Goal: Information Seeking & Learning: Understand process/instructions

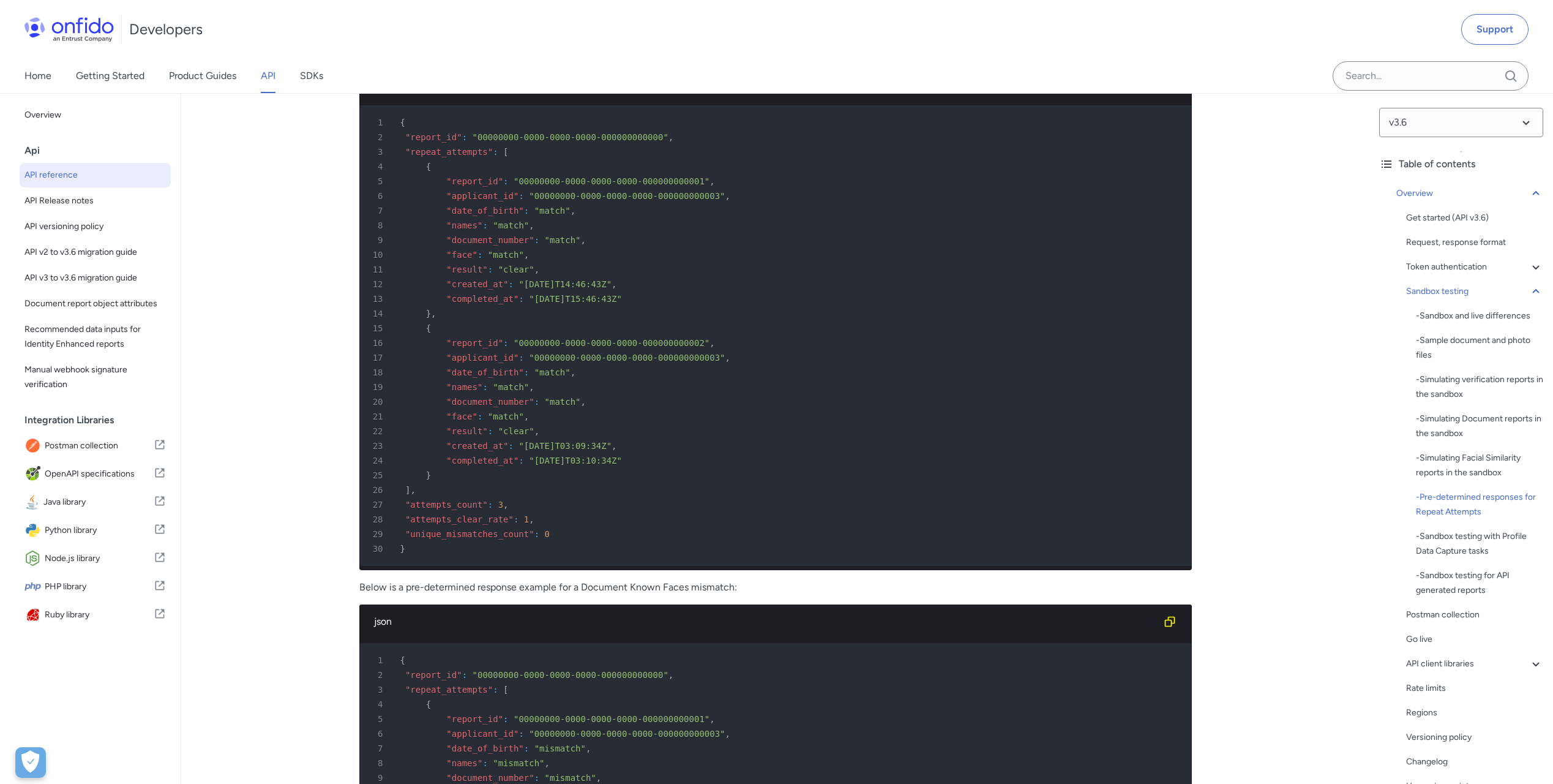
scroll to position [6060, 0]
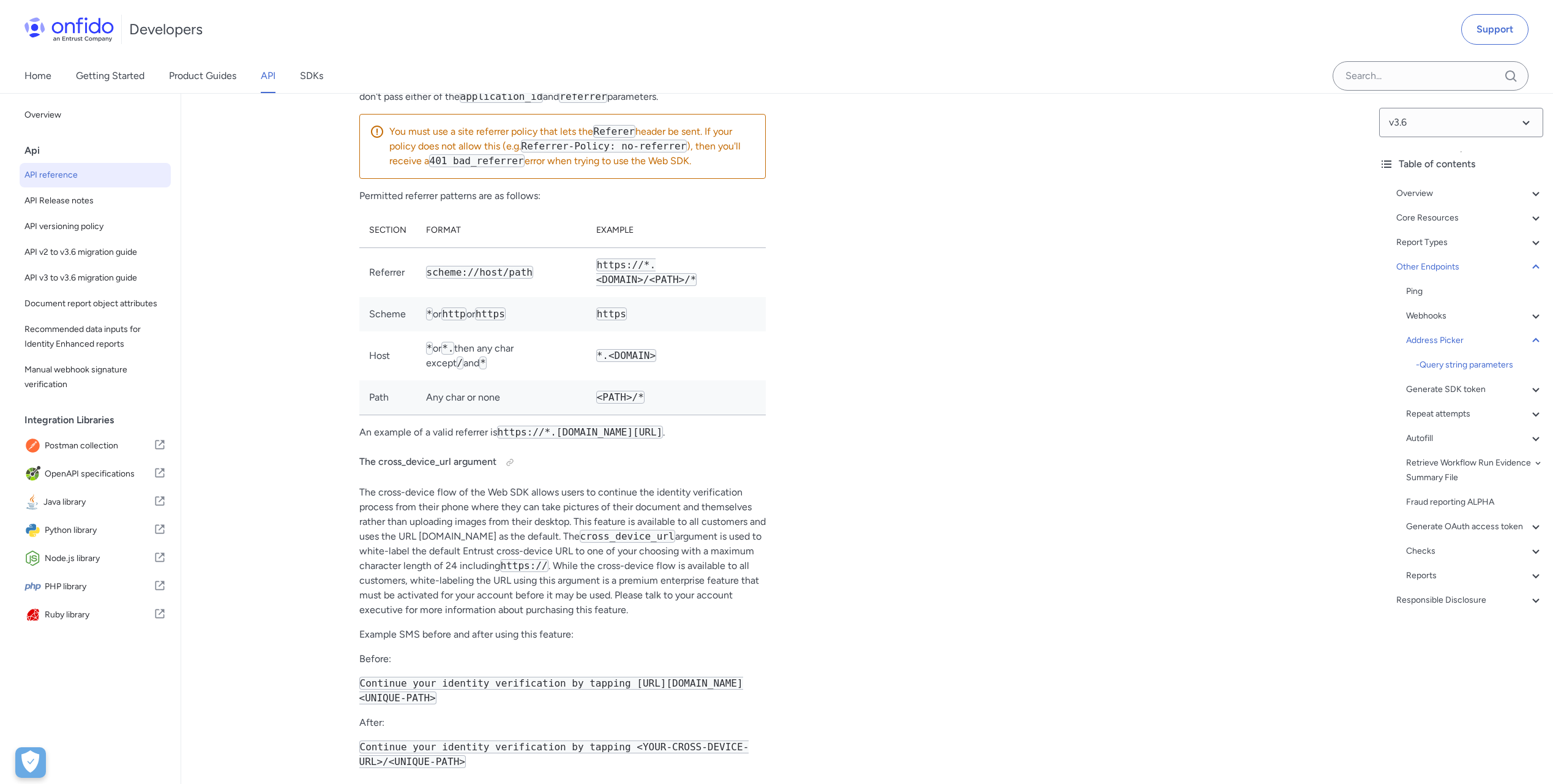
scroll to position [99655, 0]
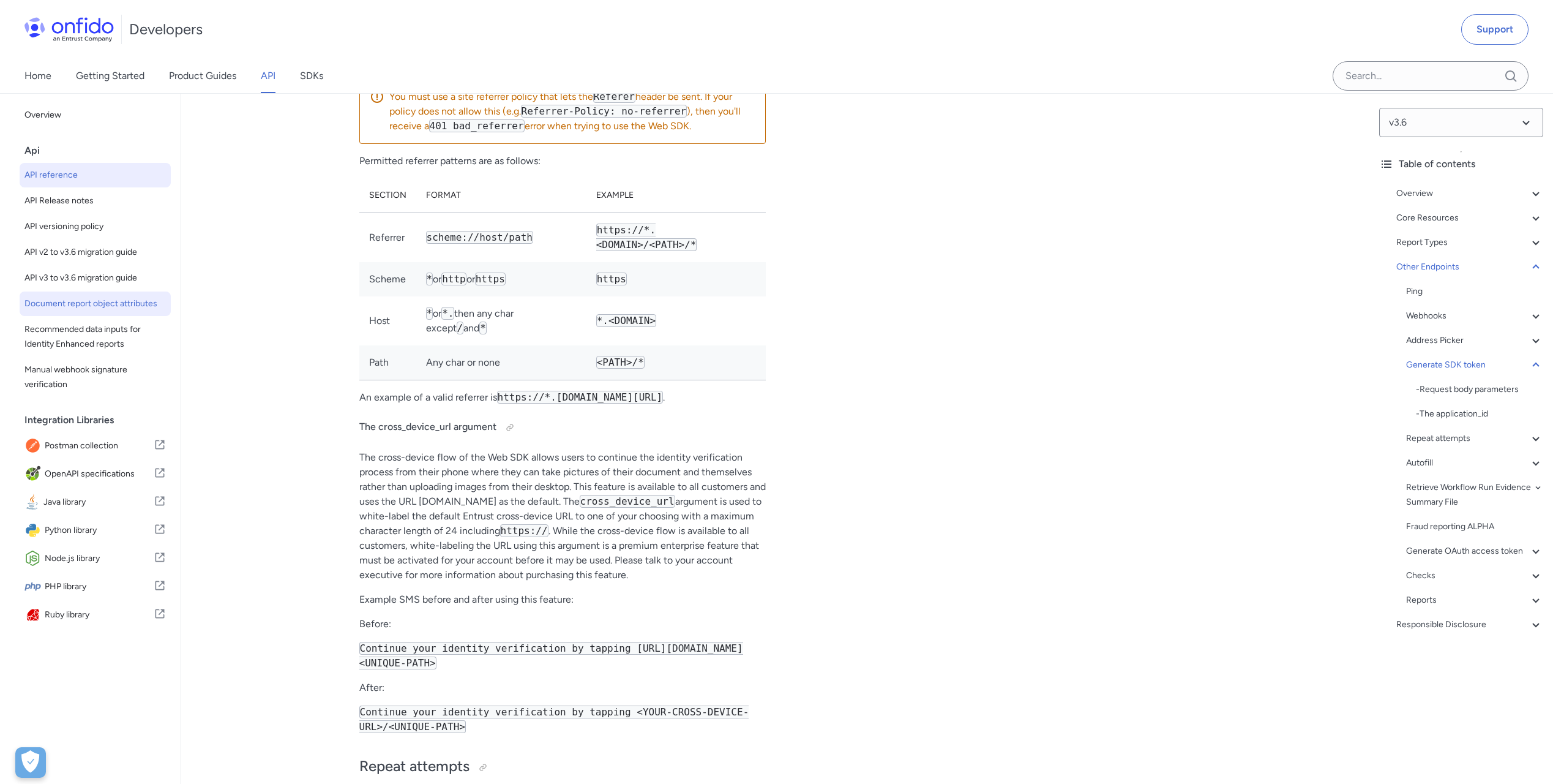
click at [56, 311] on span "Document report object attributes" at bounding box center [95, 304] width 142 height 14
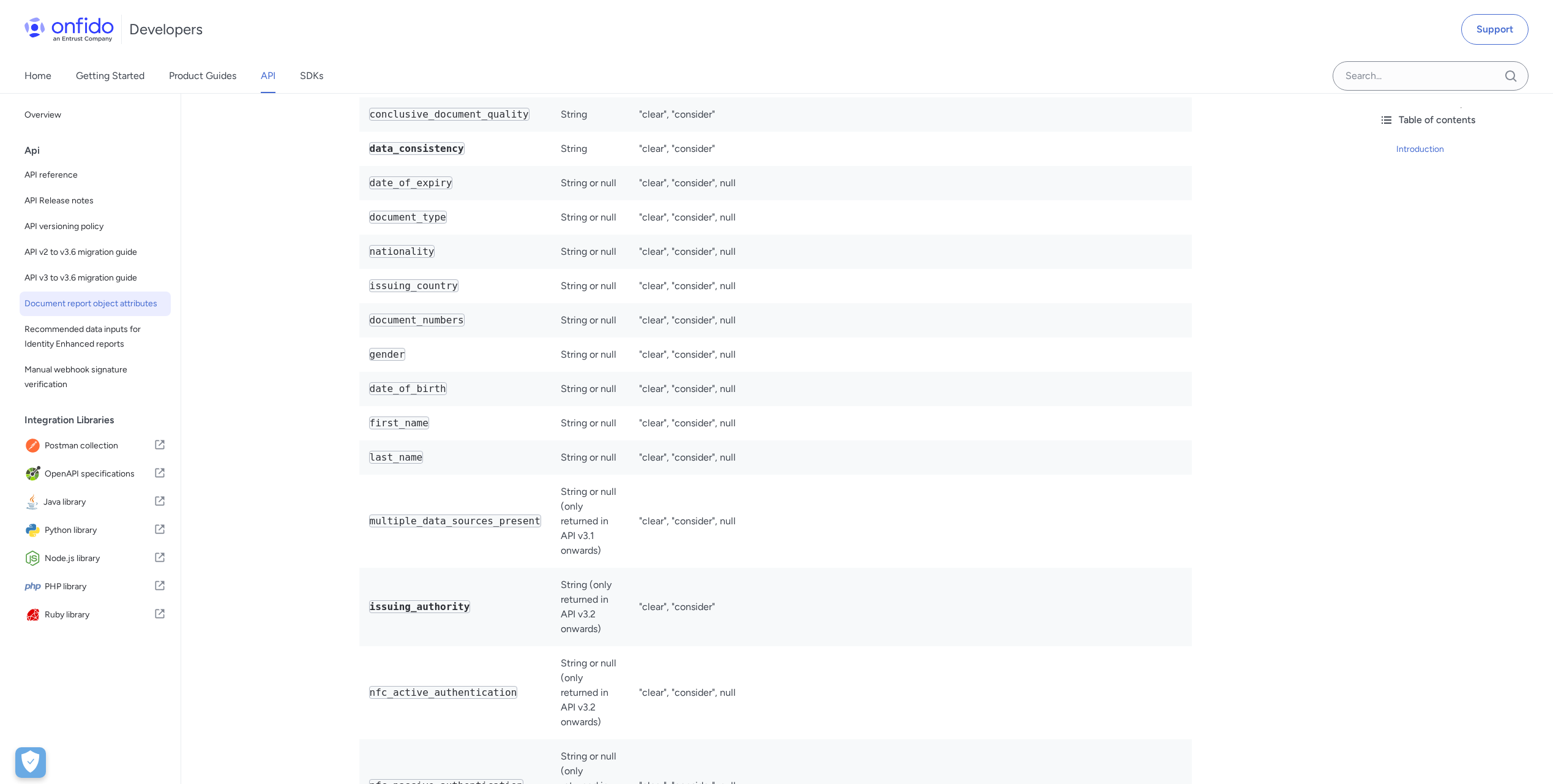
scroll to position [3606, 0]
click at [72, 351] on span "Recommended data inputs for Identity Enhanced reports" at bounding box center [95, 336] width 142 height 29
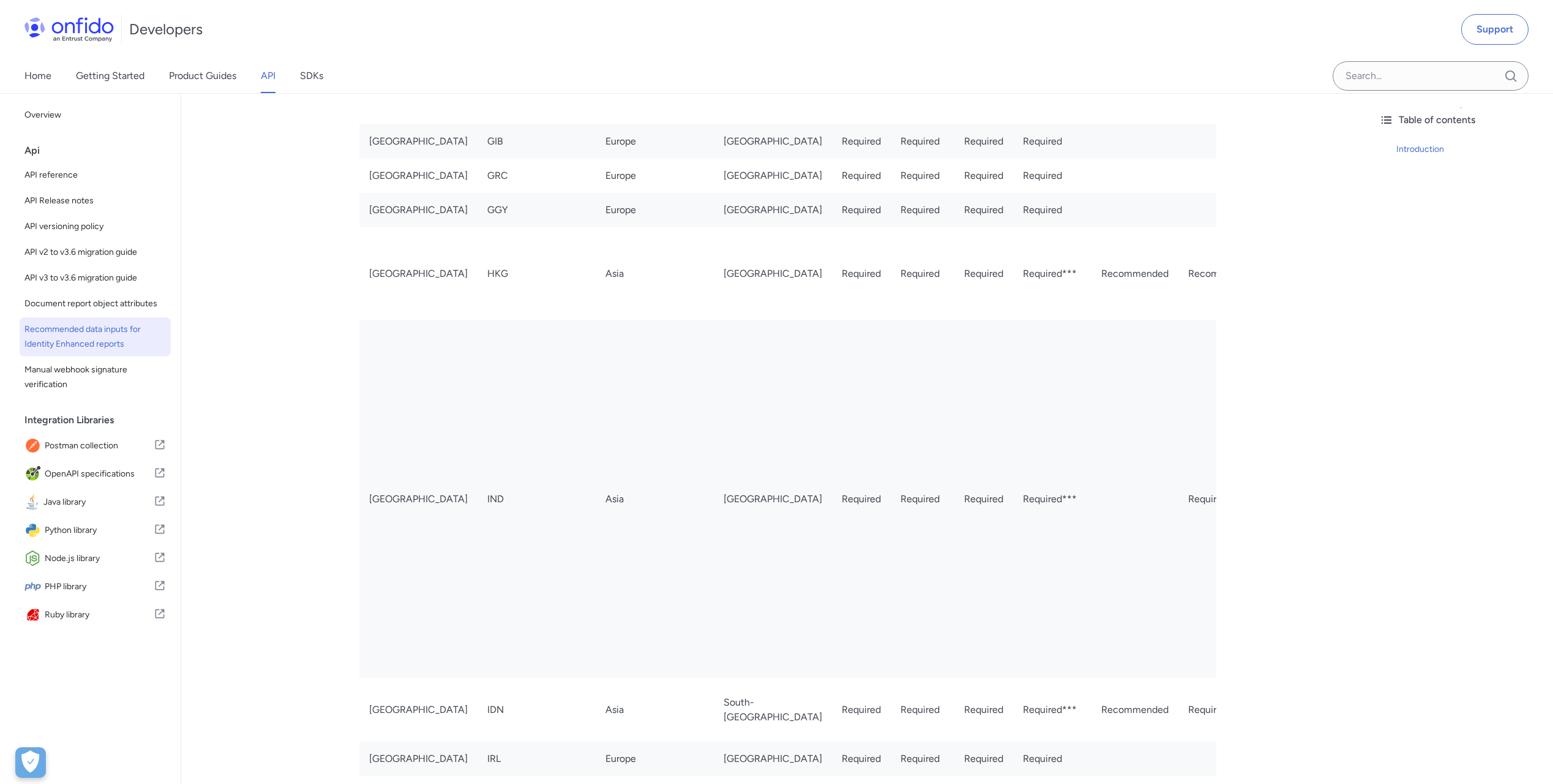
scroll to position [1469, 0]
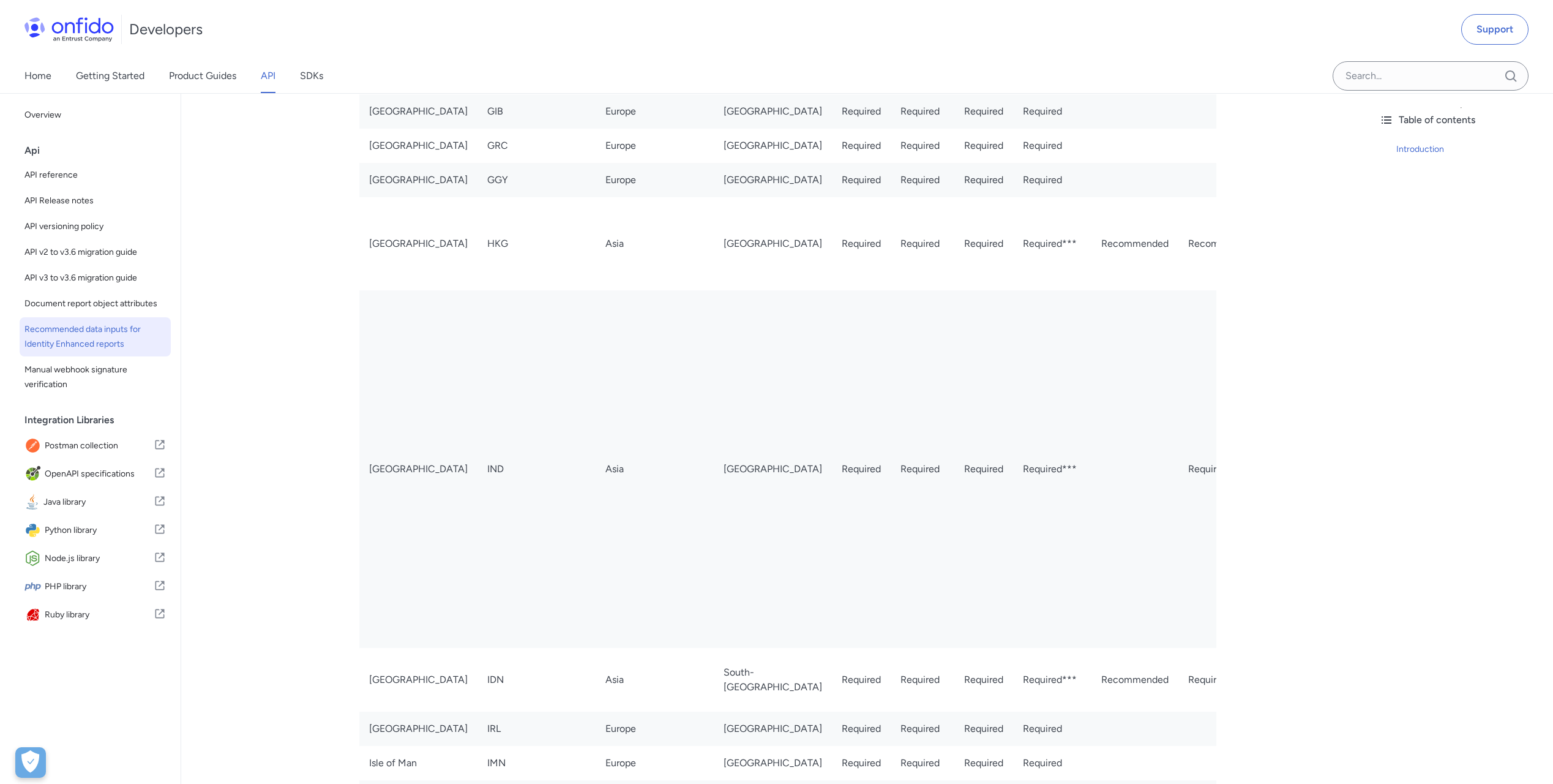
click at [832, 163] on td "Required" at bounding box center [861, 146] width 59 height 34
drag, startPoint x: 371, startPoint y: 534, endPoint x: 852, endPoint y: 532, distance: 481.0
click at [852, 163] on tr "[GEOGRAPHIC_DATA] GRC [GEOGRAPHIC_DATA] [GEOGRAPHIC_DATA] Required Required Req…" at bounding box center [1081, 146] width 1445 height 34
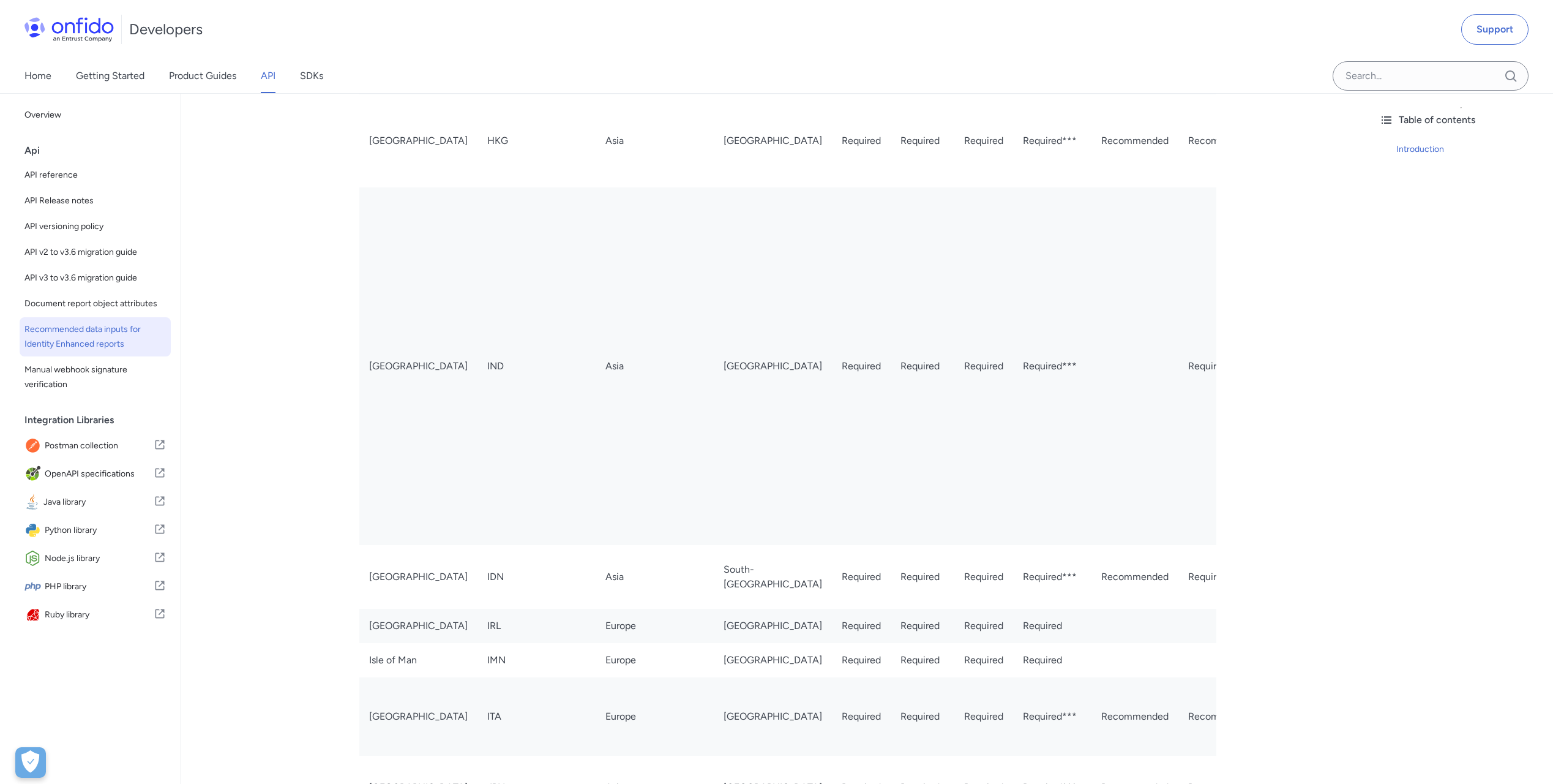
scroll to position [1531, 0]
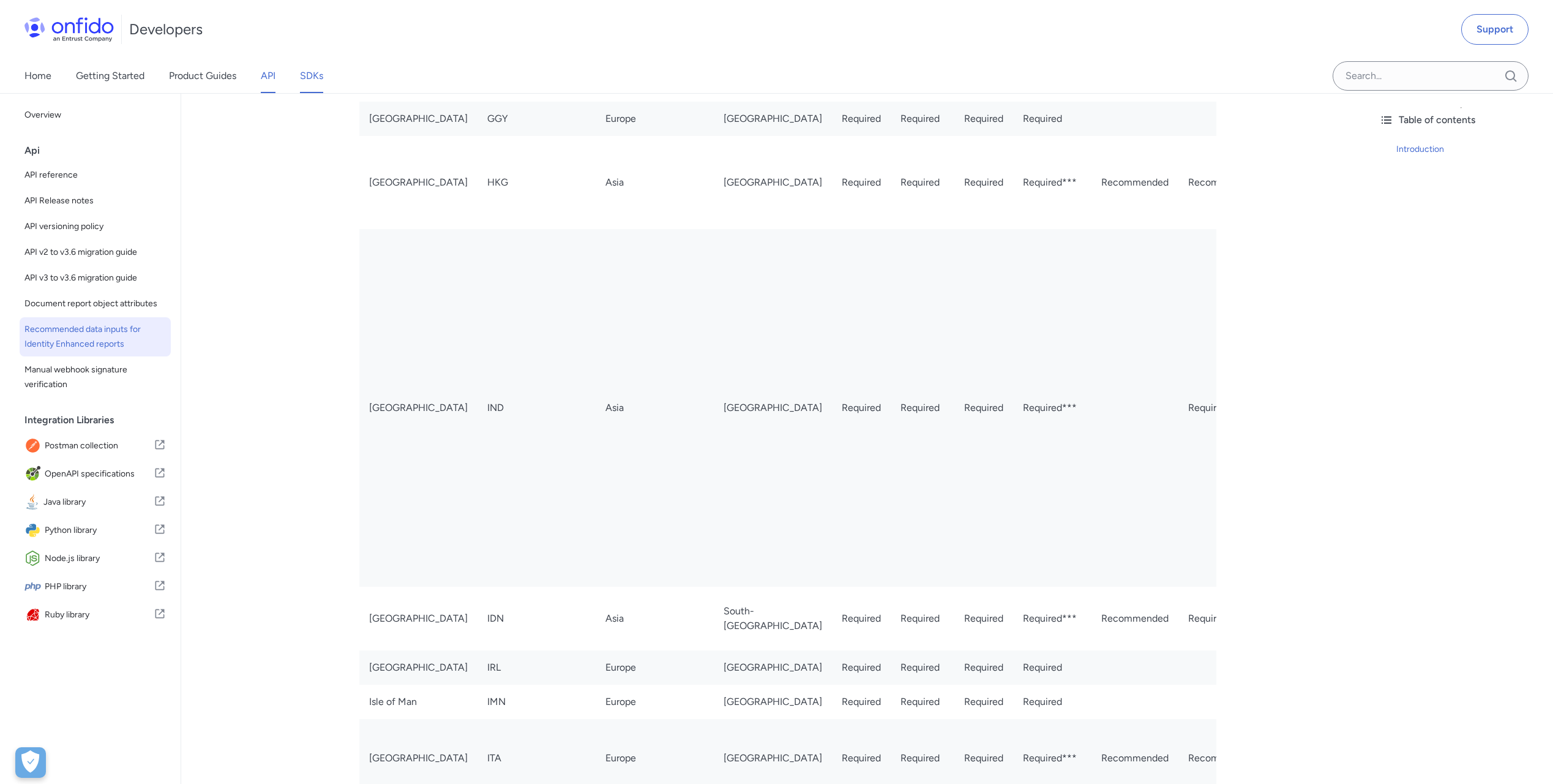
click at [312, 82] on link "SDKs" at bounding box center [311, 76] width 23 height 34
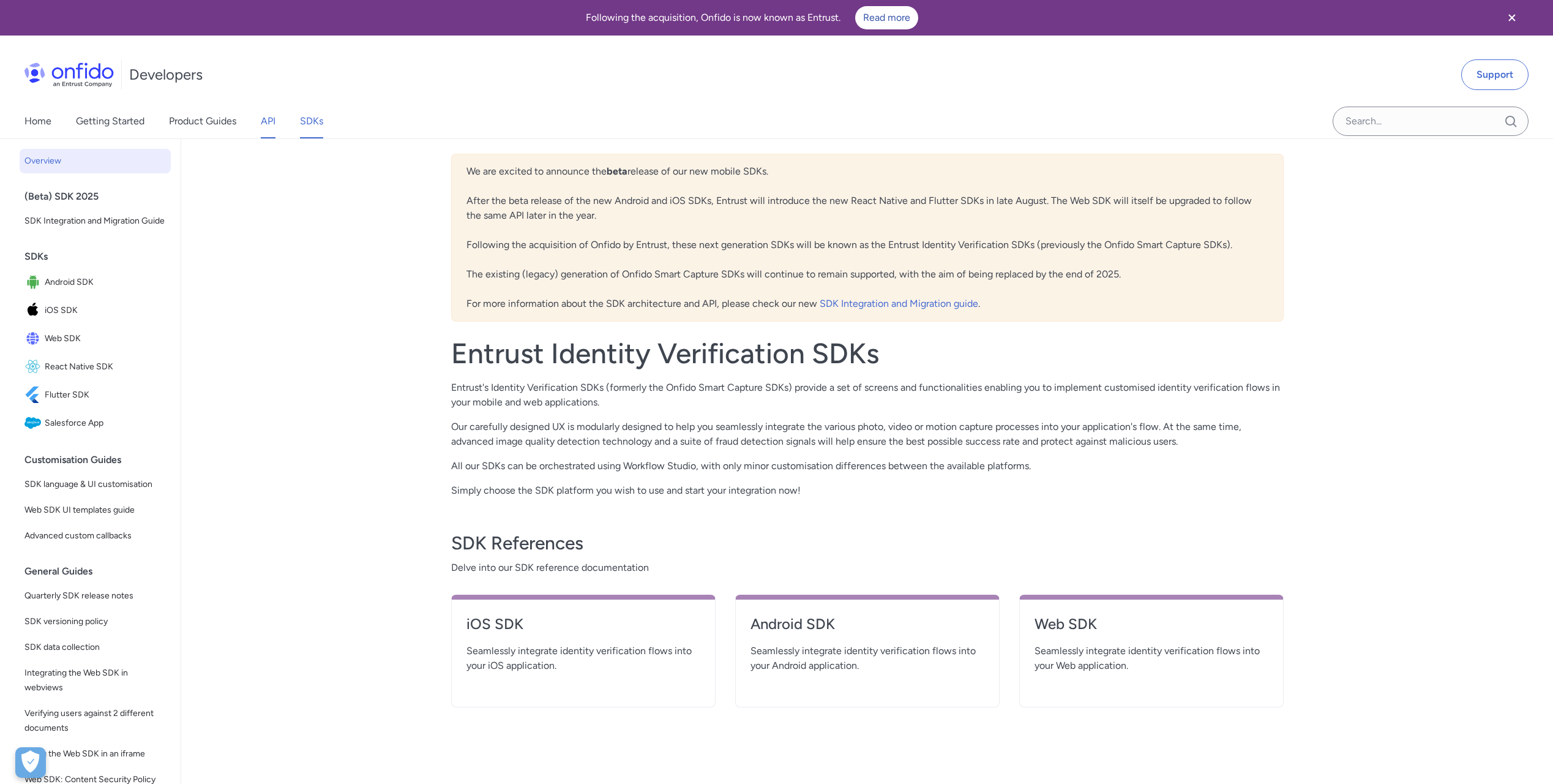
click at [268, 127] on link "API" at bounding box center [268, 121] width 14 height 34
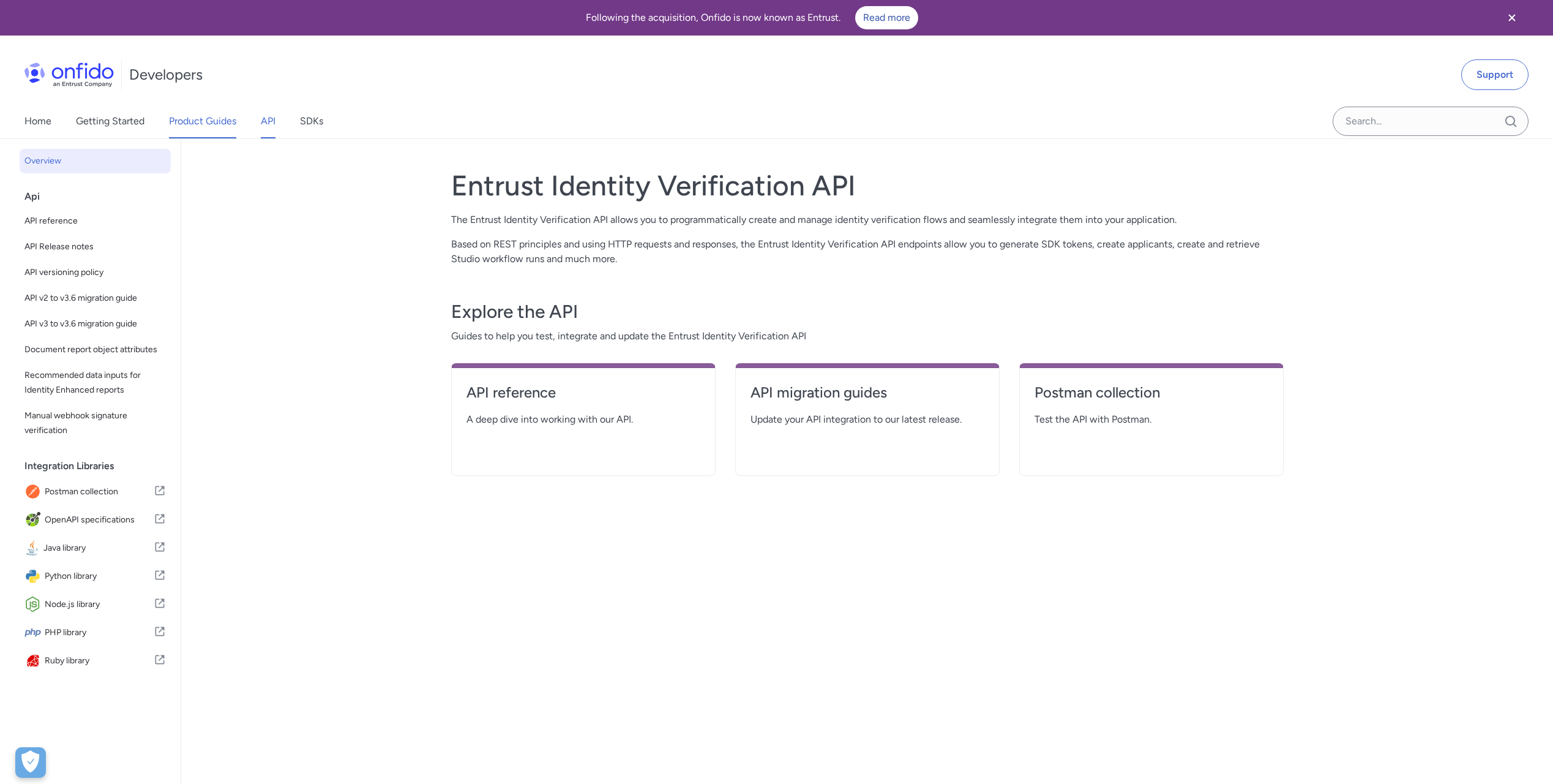
click at [202, 121] on link "Product Guides" at bounding box center [203, 121] width 68 height 34
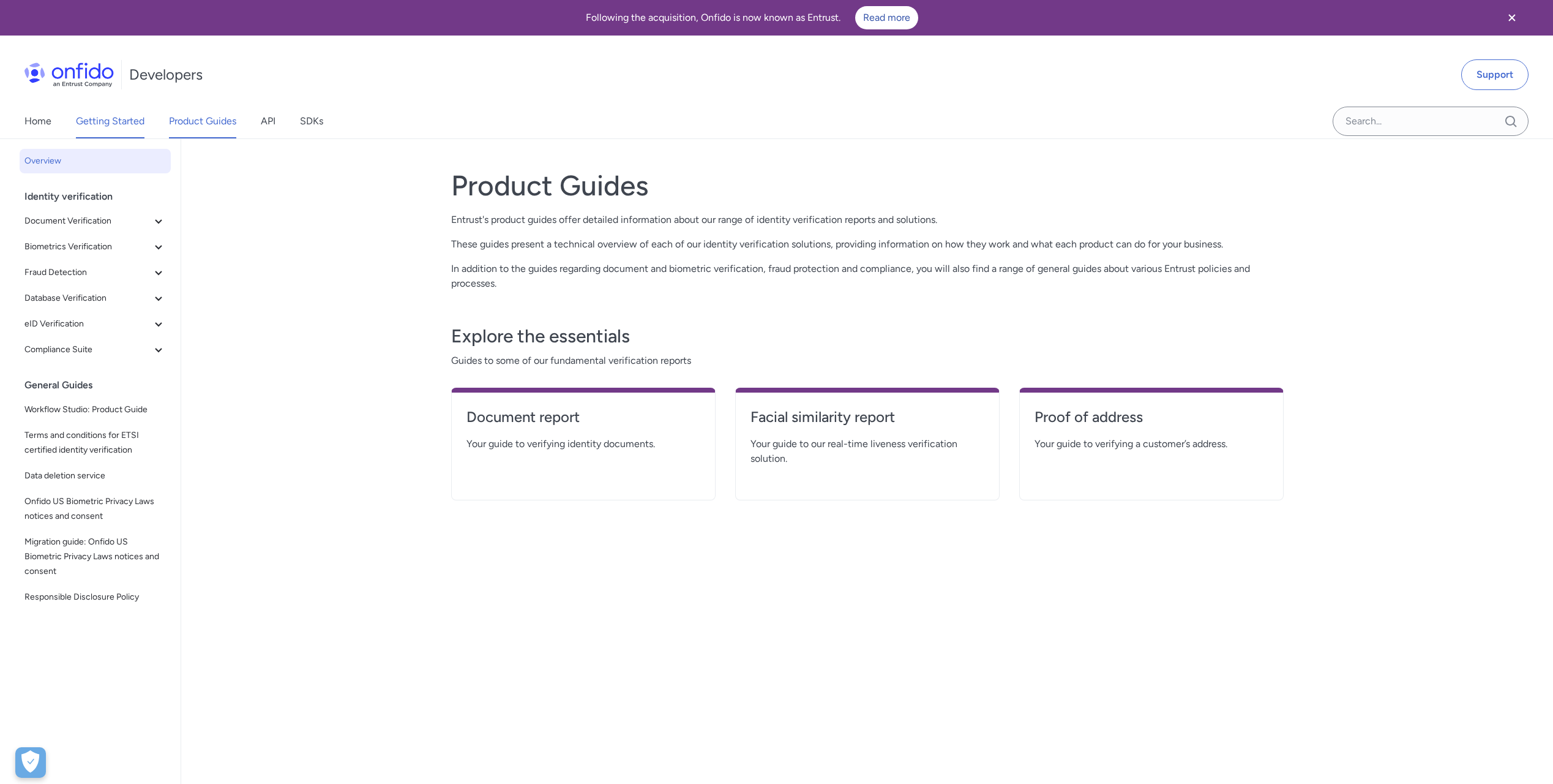
click at [134, 121] on link "Getting Started" at bounding box center [110, 121] width 68 height 34
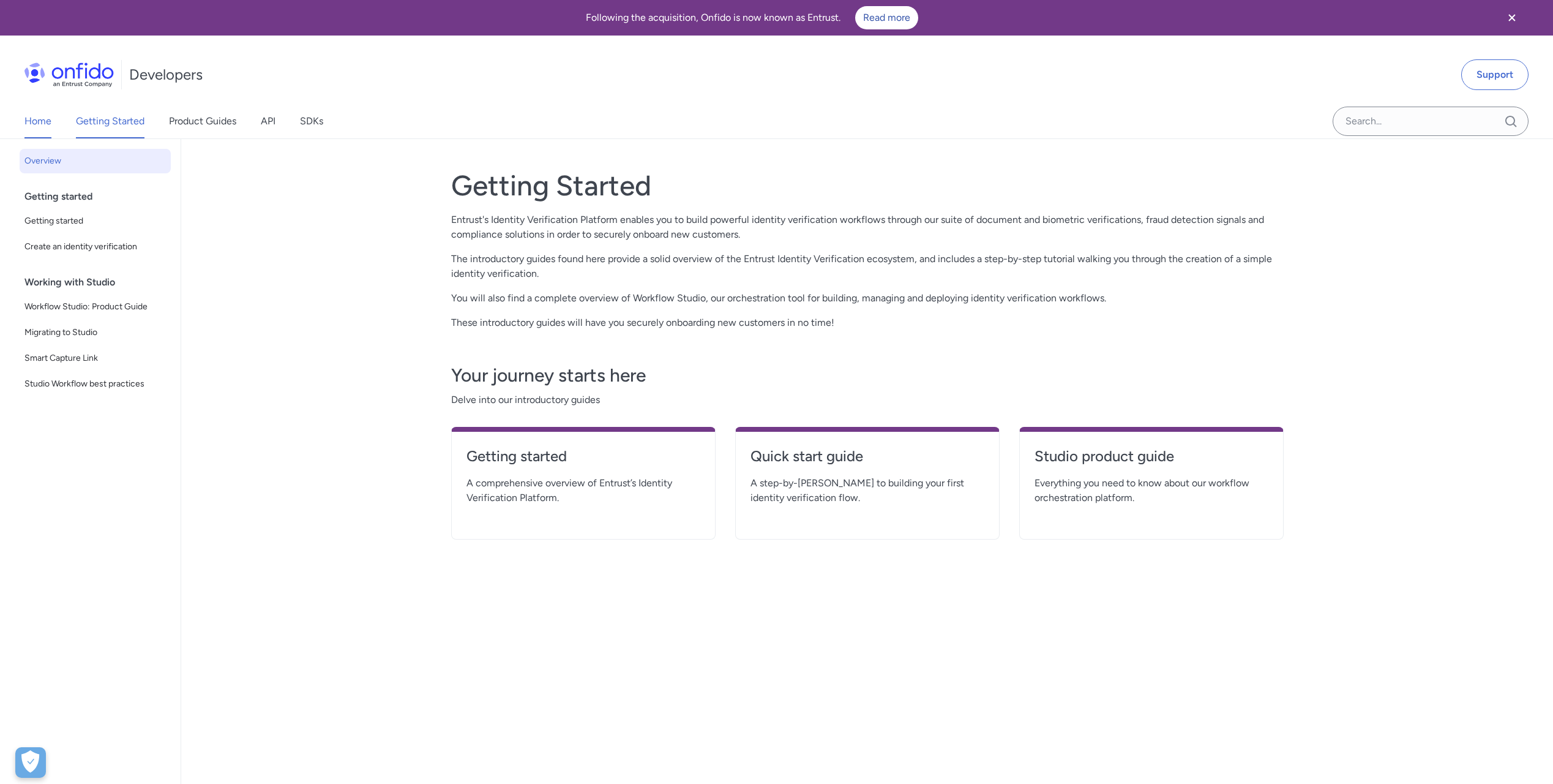
click at [49, 125] on link "Home" at bounding box center [38, 121] width 27 height 34
